Goal: Task Accomplishment & Management: Manage account settings

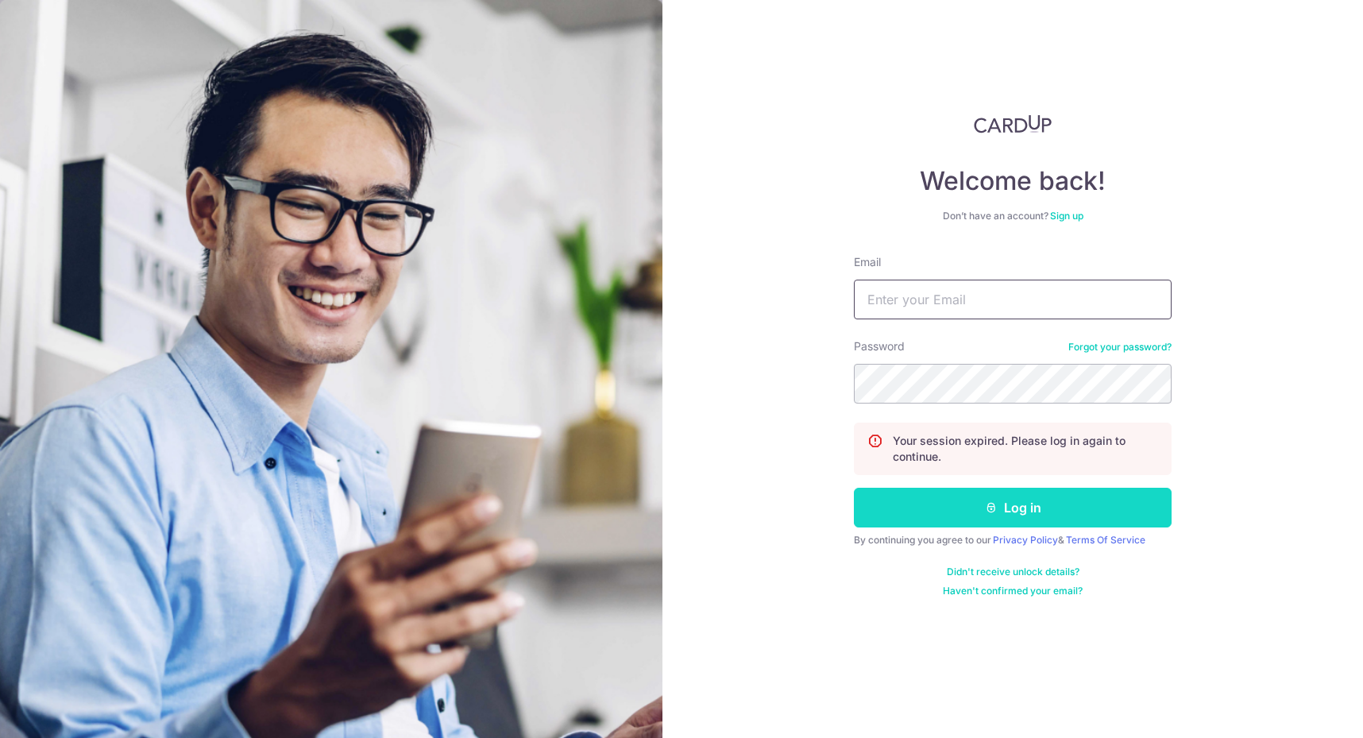
type input "[PERSON_NAME][EMAIL_ADDRESS][DOMAIN_NAME]"
click at [1016, 500] on button "Log in" at bounding box center [1013, 508] width 318 height 40
